Goal: Information Seeking & Learning: Understand process/instructions

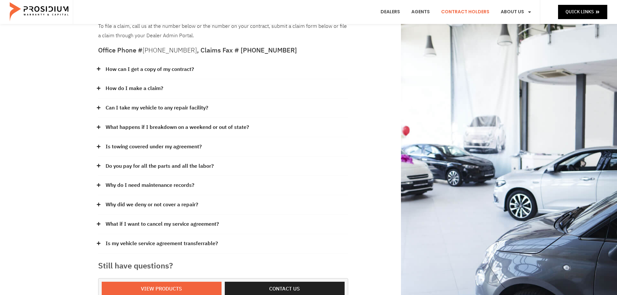
scroll to position [65, 0]
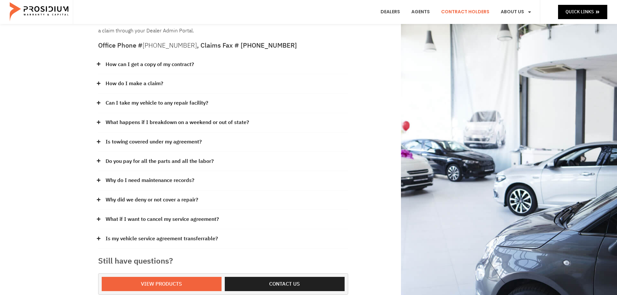
click at [118, 82] on link "How do I make a claim?" at bounding box center [135, 83] width 58 height 9
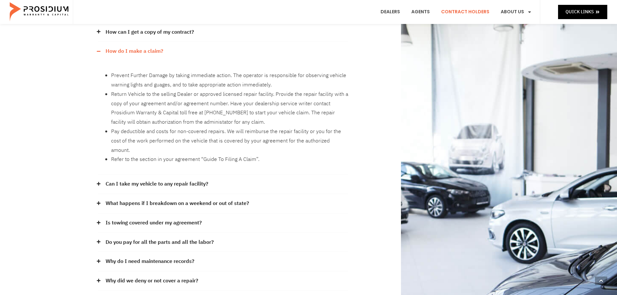
scroll to position [130, 0]
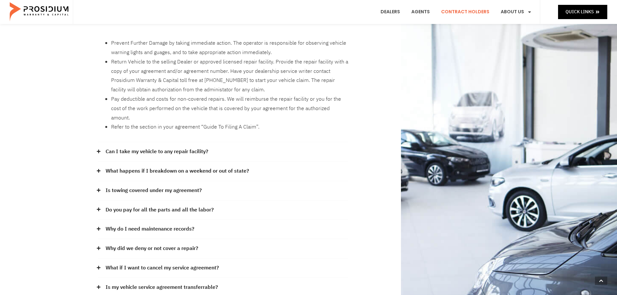
click at [192, 205] on link "Do you pay for all the parts and all the labor?" at bounding box center [160, 209] width 108 height 9
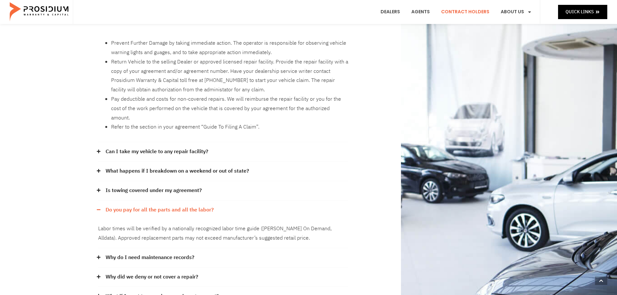
click at [164, 255] on div "Why do I need maintenance records?" at bounding box center [223, 257] width 250 height 19
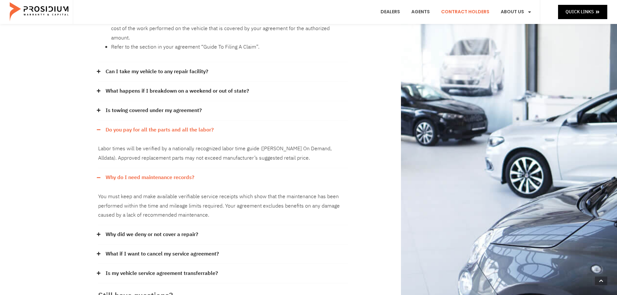
scroll to position [227, 0]
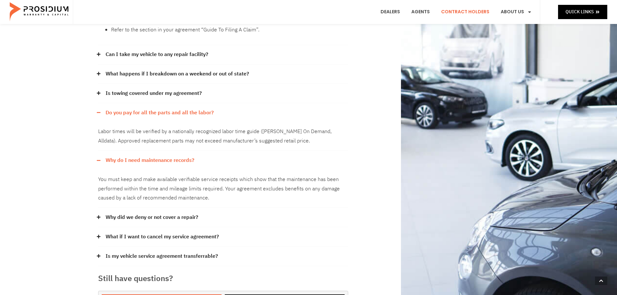
click at [176, 213] on link "Why did we deny or not cover a repair?" at bounding box center [152, 217] width 93 height 9
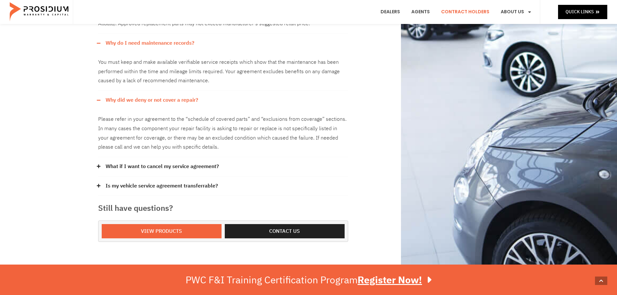
scroll to position [389, 0]
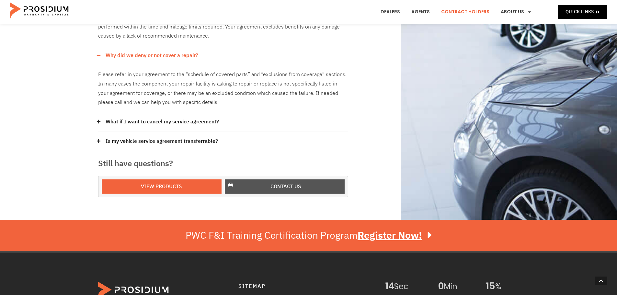
click at [277, 182] on span "Contact us" at bounding box center [285, 186] width 31 height 9
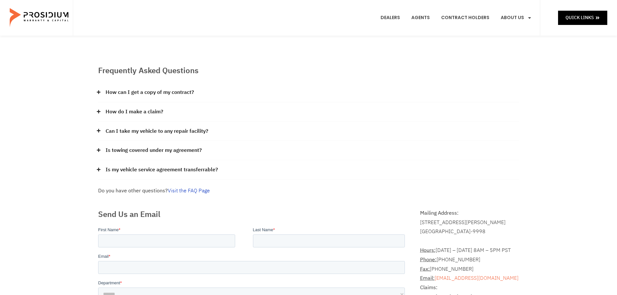
click at [187, 191] on link "Visit the FAQ Page" at bounding box center [189, 191] width 42 height 8
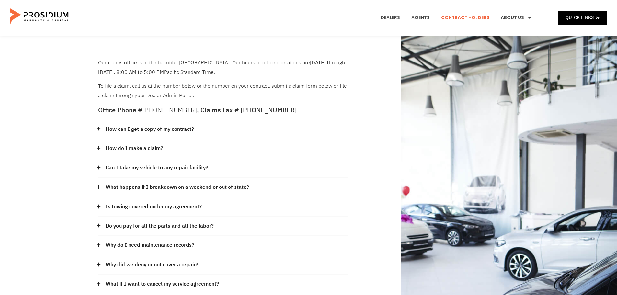
scroll to position [32, 0]
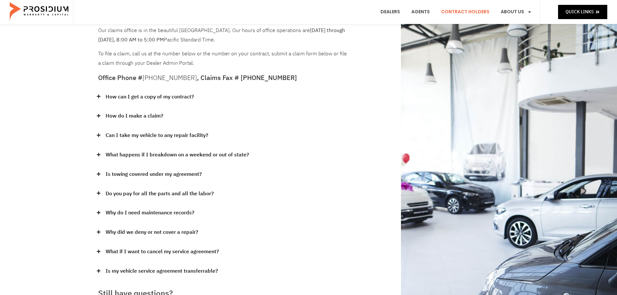
click at [166, 233] on link "Why did we deny or not cover a repair?" at bounding box center [152, 232] width 93 height 9
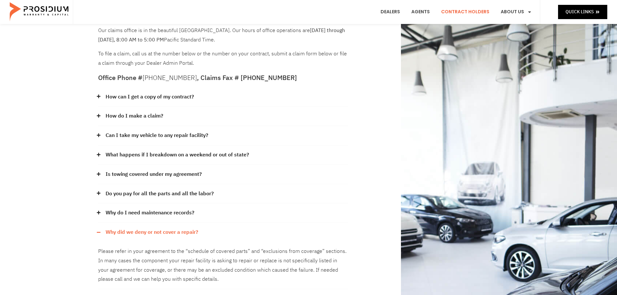
click at [166, 233] on link "Why did we deny or not cover a repair?" at bounding box center [152, 232] width 93 height 9
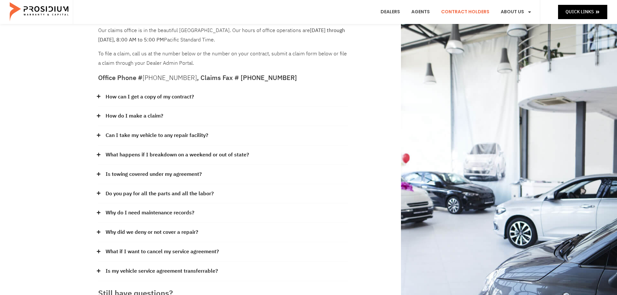
click at [129, 210] on link "Why do I need maintenance records?" at bounding box center [150, 212] width 89 height 9
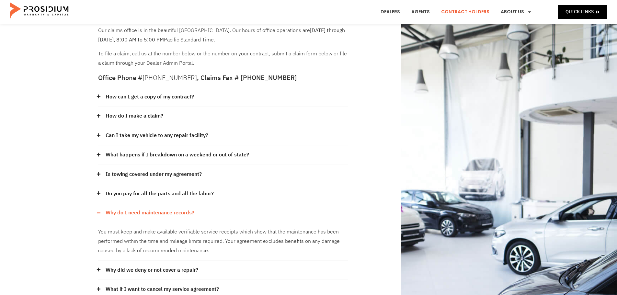
click at [129, 210] on link "Why do I need maintenance records?" at bounding box center [150, 212] width 89 height 9
